Goal: Transaction & Acquisition: Purchase product/service

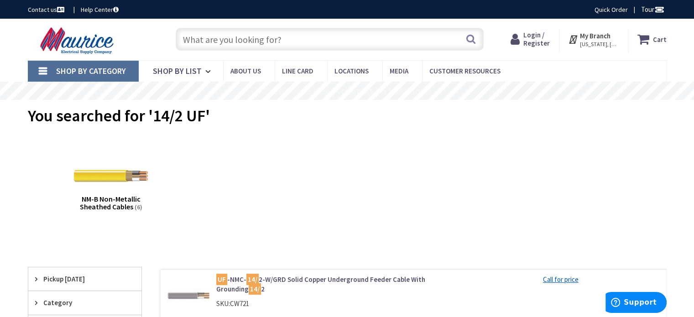
click at [536, 47] on span "Login / Register" at bounding box center [536, 39] width 26 height 17
click at [537, 34] on span "Login / Register" at bounding box center [536, 39] width 26 height 17
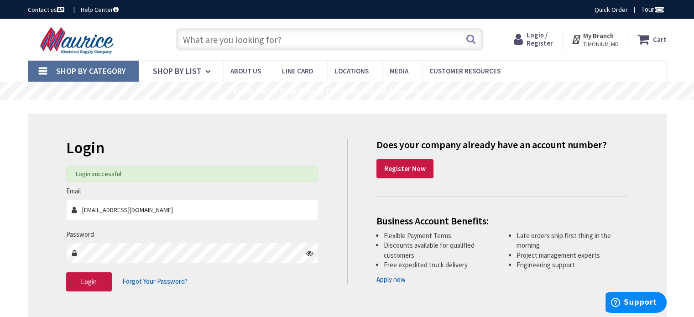
click at [276, 43] on input "text" at bounding box center [330, 39] width 308 height 23
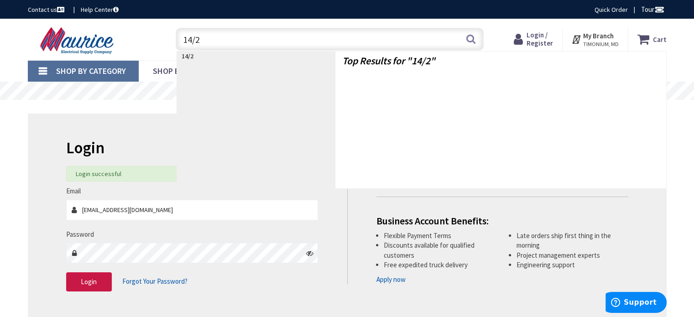
type input "14/2"
